Goal: Task Accomplishment & Management: Use online tool/utility

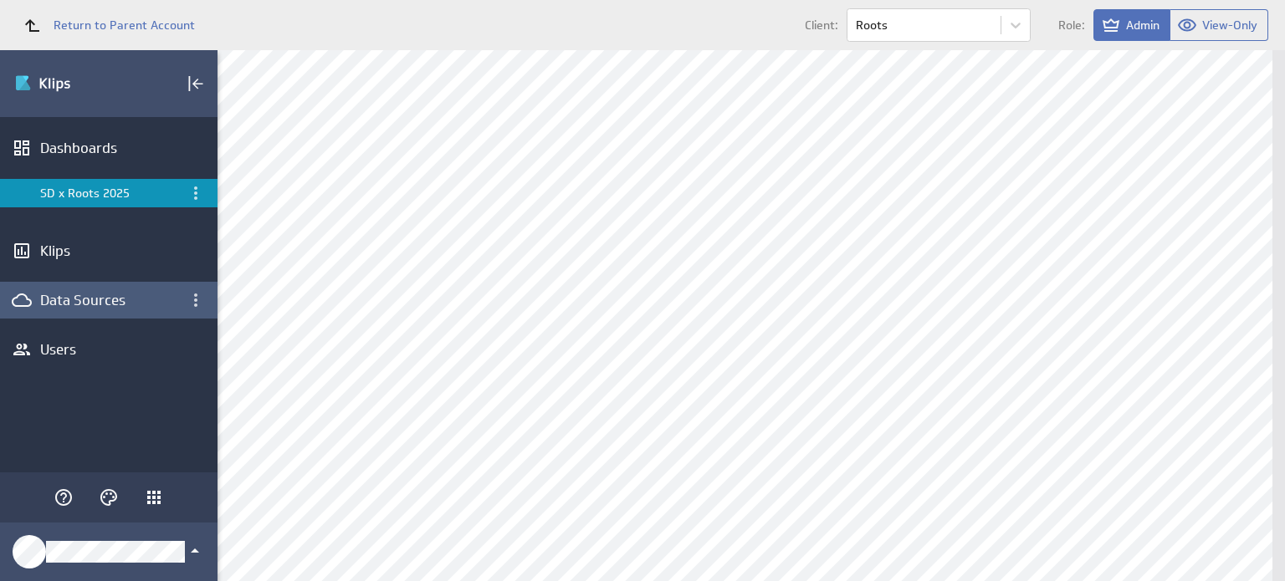
click at [97, 284] on div "Data Sources" at bounding box center [108, 300] width 217 height 37
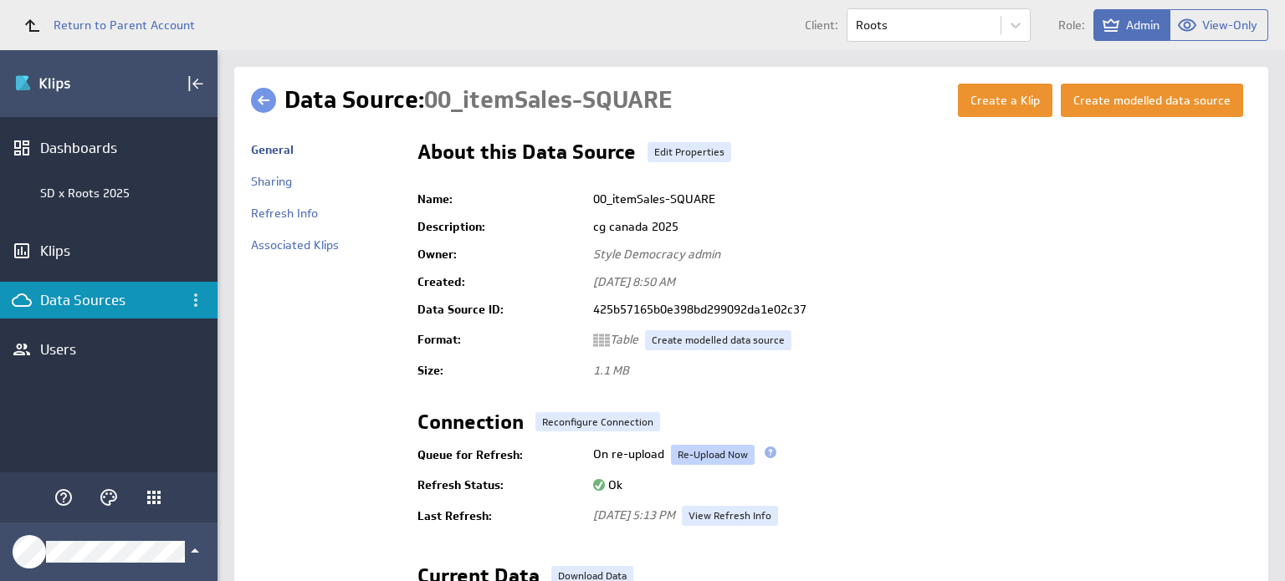
click at [718, 449] on link "Re-Upload Now" at bounding box center [713, 455] width 84 height 20
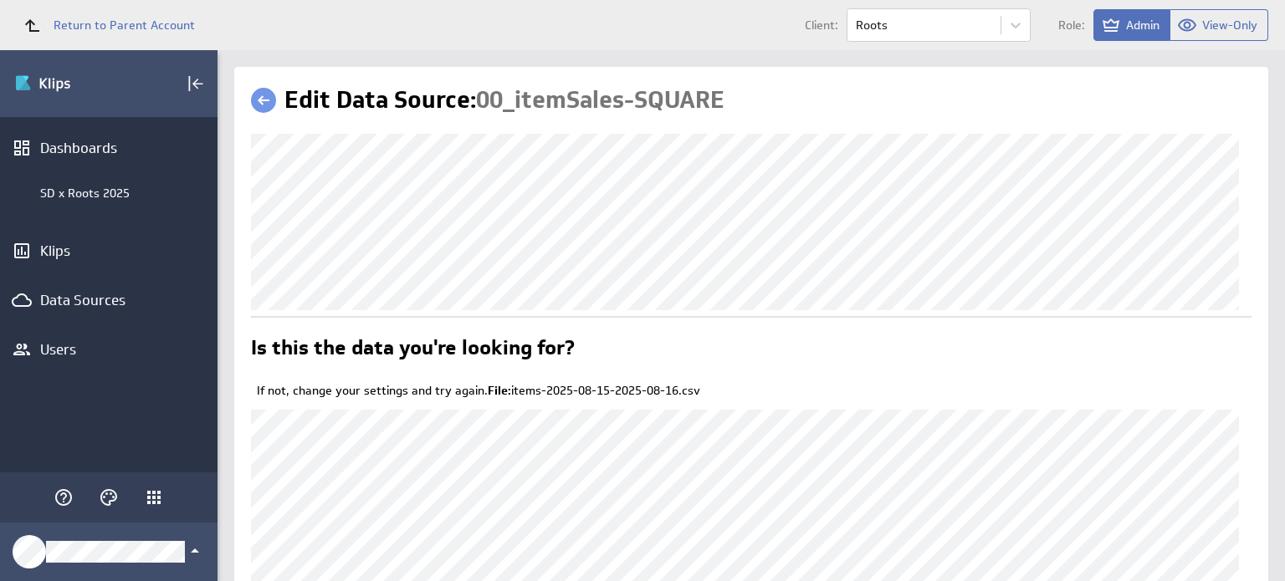
scroll to position [194, 0]
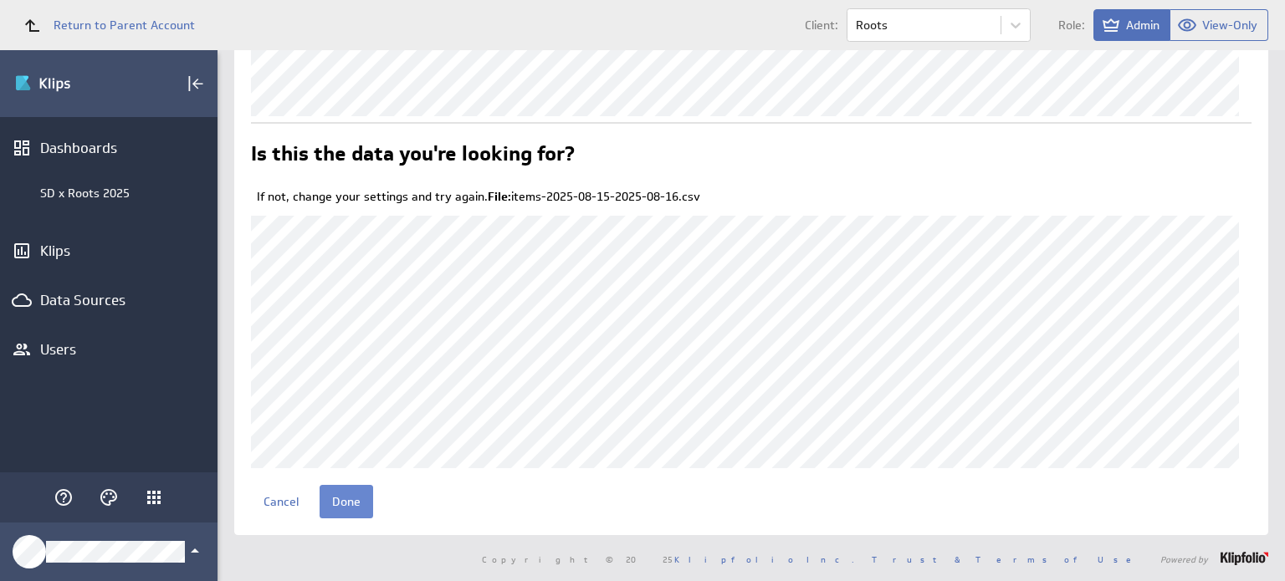
click at [343, 513] on input "Done" at bounding box center [347, 501] width 54 height 33
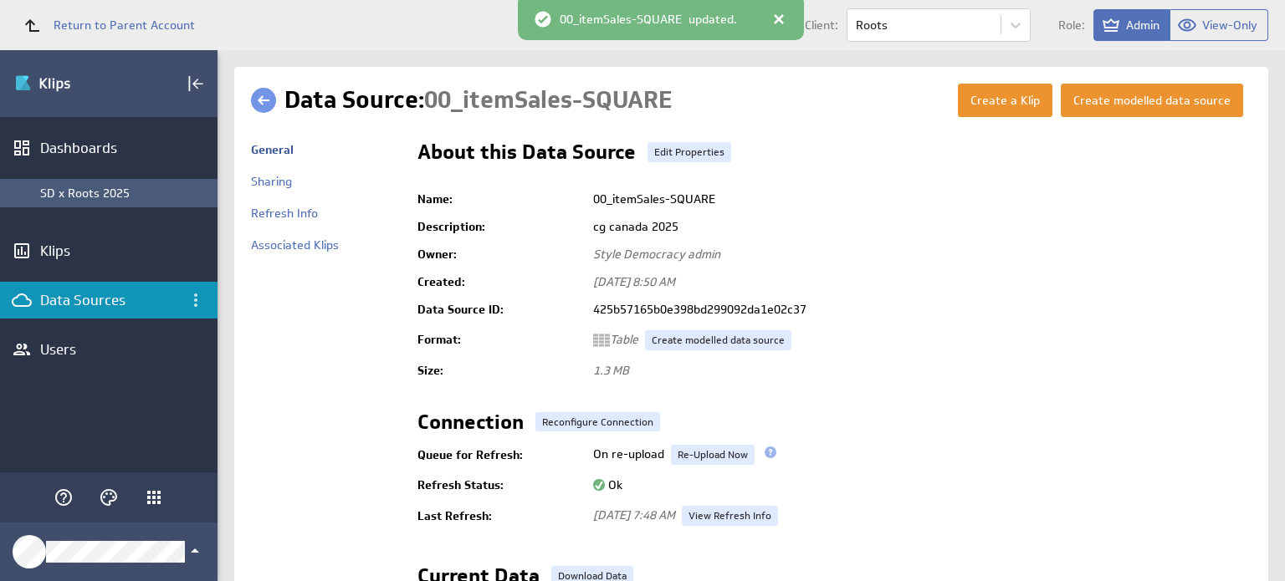
click at [128, 182] on li "SD x Roots 2025" at bounding box center [108, 193] width 217 height 28
click at [151, 202] on div "SD x Roots 2025" at bounding box center [108, 193] width 217 height 28
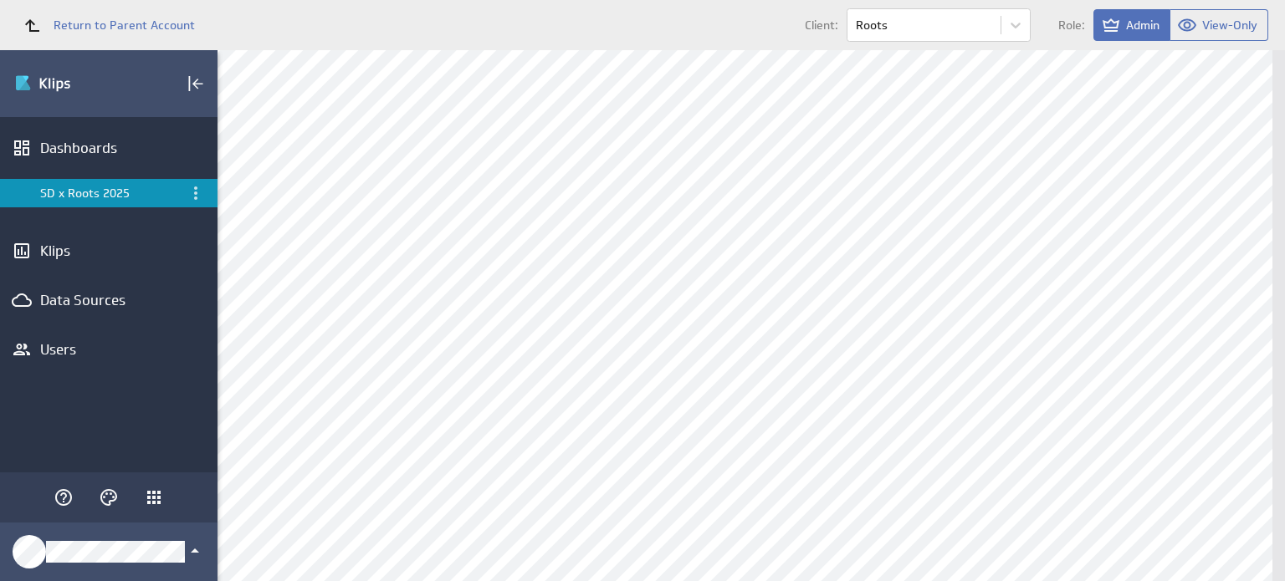
scroll to position [23, 0]
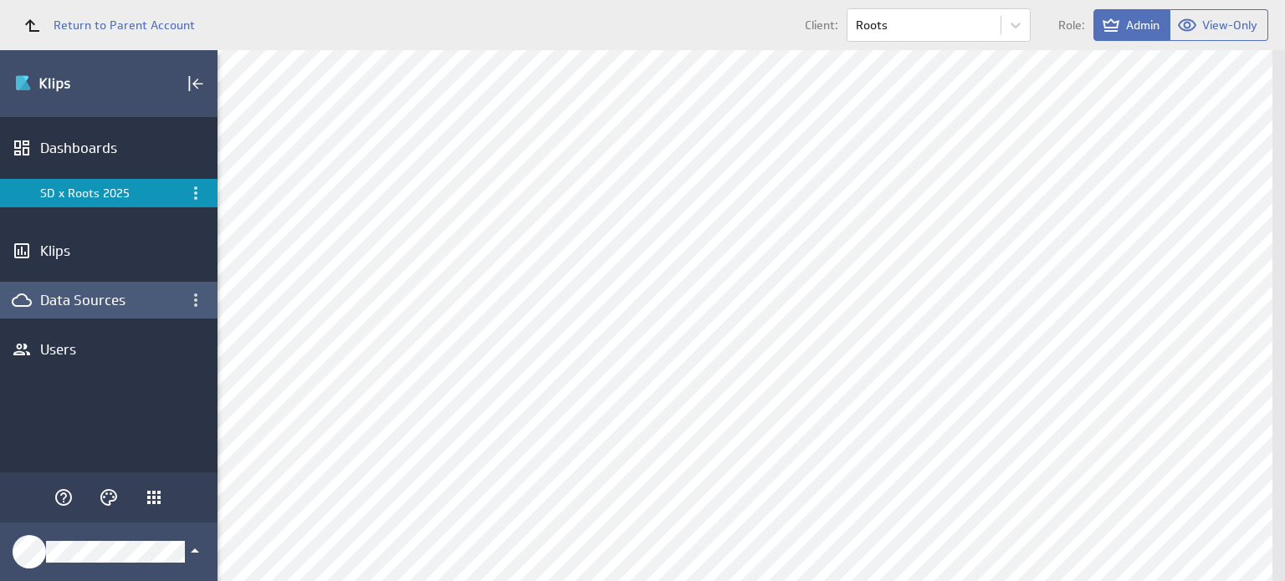
click at [132, 299] on div "Data Sources" at bounding box center [108, 300] width 137 height 18
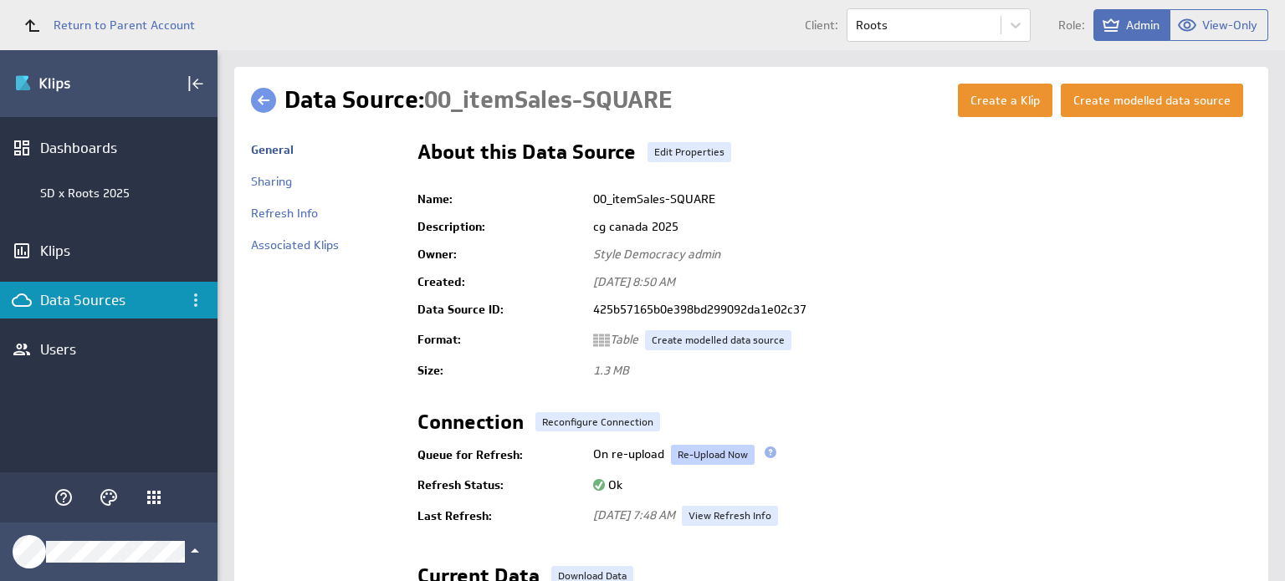
click at [698, 447] on link "Re-Upload Now" at bounding box center [713, 455] width 84 height 20
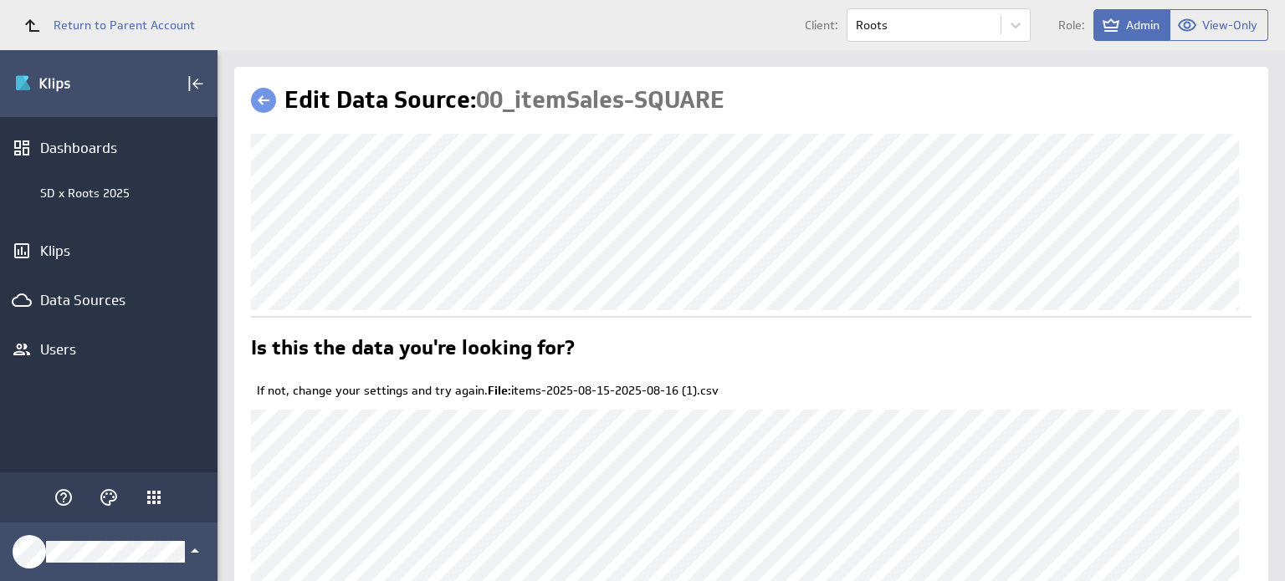
scroll to position [194, 0]
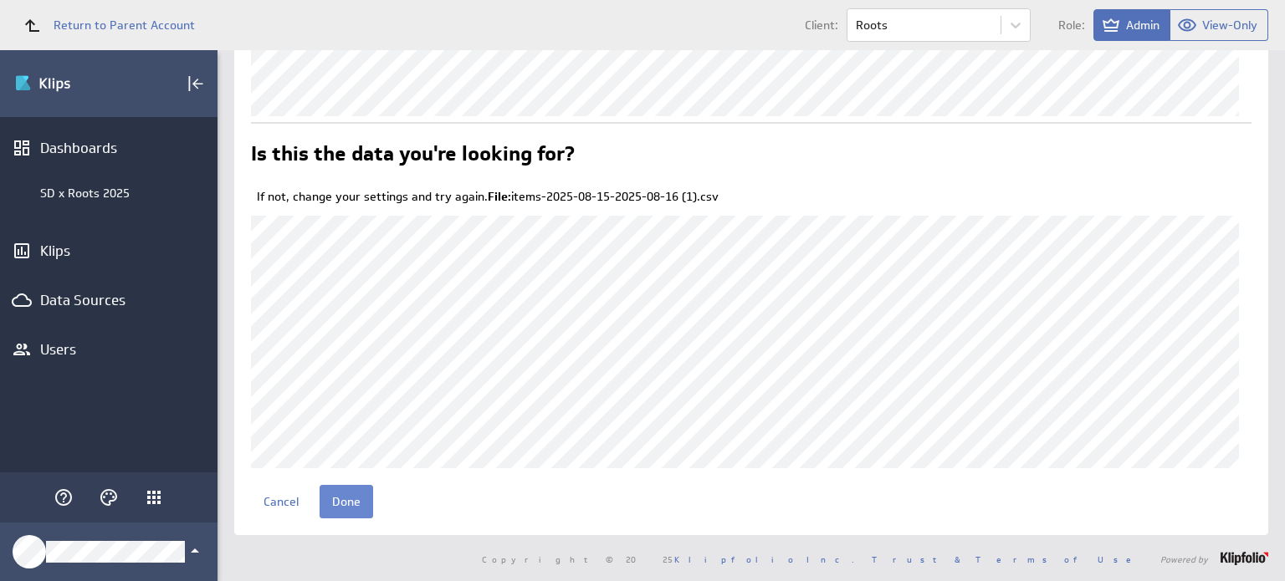
click at [350, 504] on input "Done" at bounding box center [347, 501] width 54 height 33
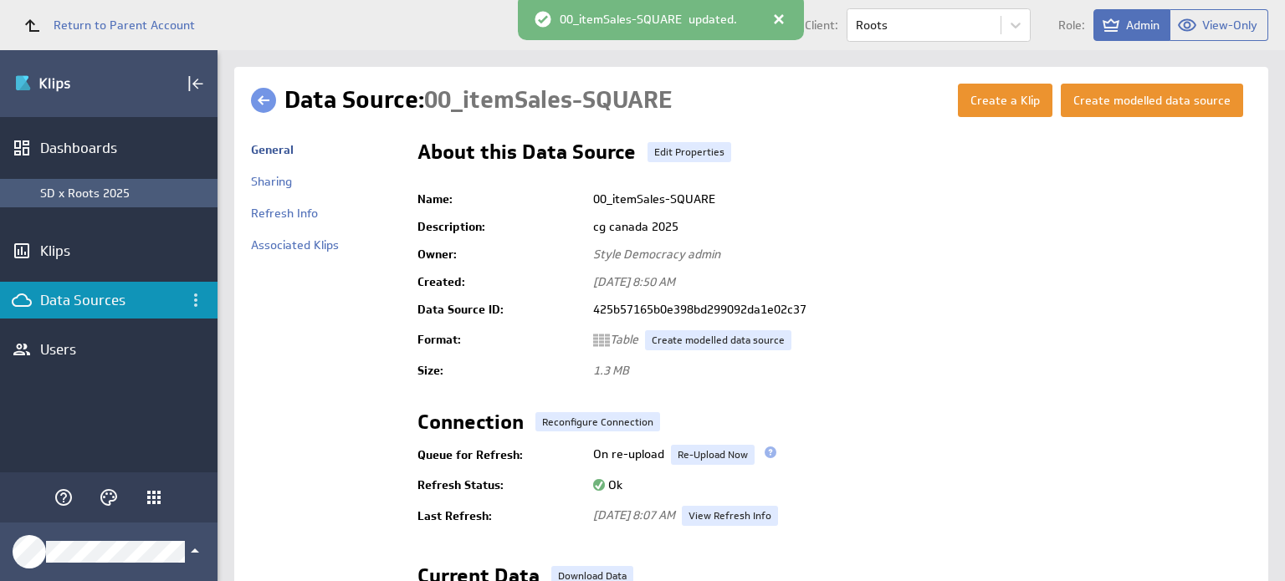
click at [107, 193] on div "SD x Roots 2025" at bounding box center [124, 193] width 169 height 15
